Goal: Find specific page/section: Find specific page/section

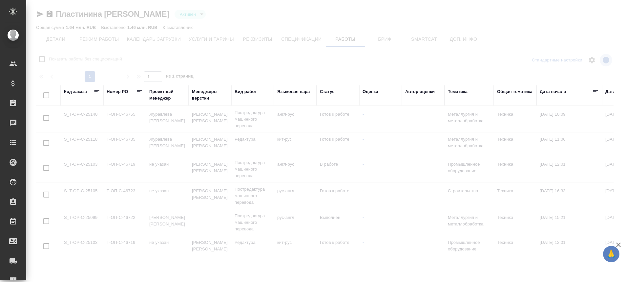
type input "active"
checkbox input "false"
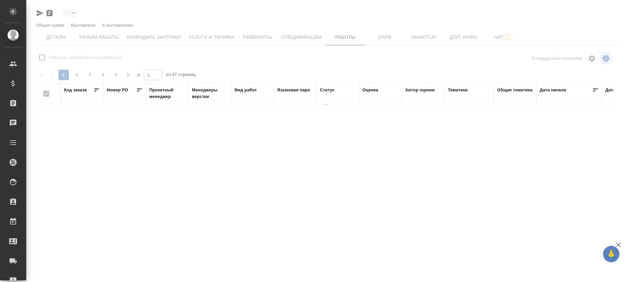
type input "active"
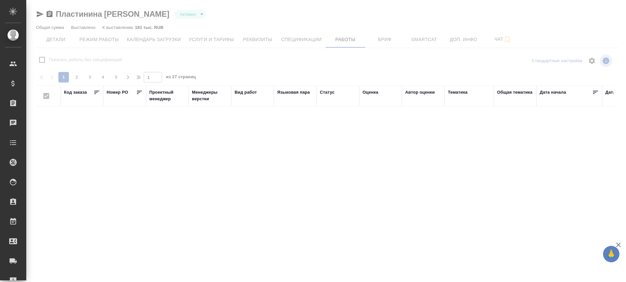
checkbox input "false"
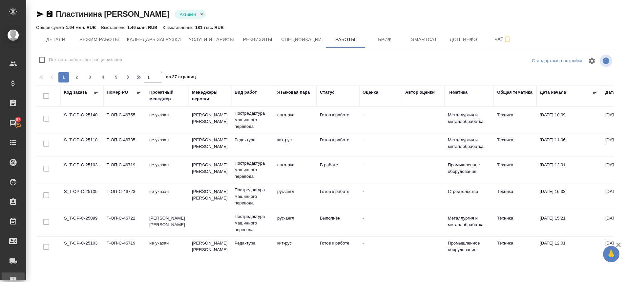
click at [13, 278] on div "Рекламации" at bounding box center [5, 280] width 16 height 10
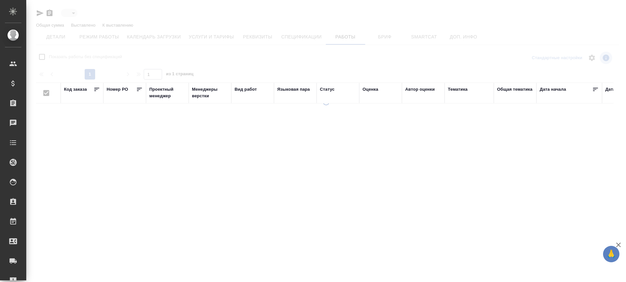
type input "active"
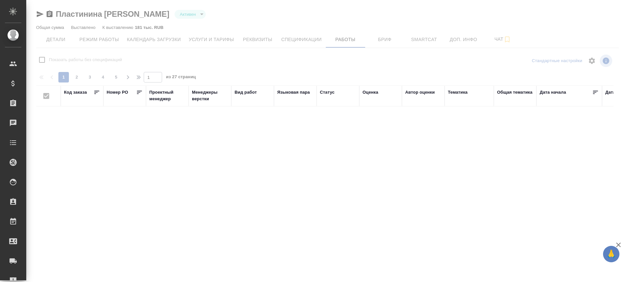
checkbox input "false"
